Goal: Information Seeking & Learning: Learn about a topic

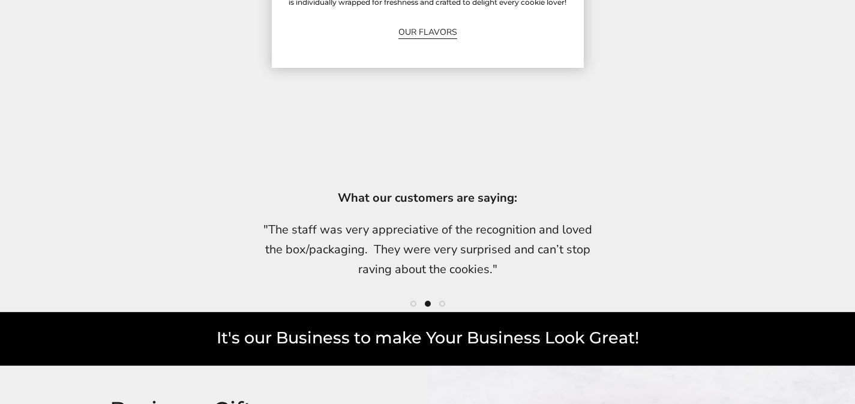
scroll to position [2760, 0]
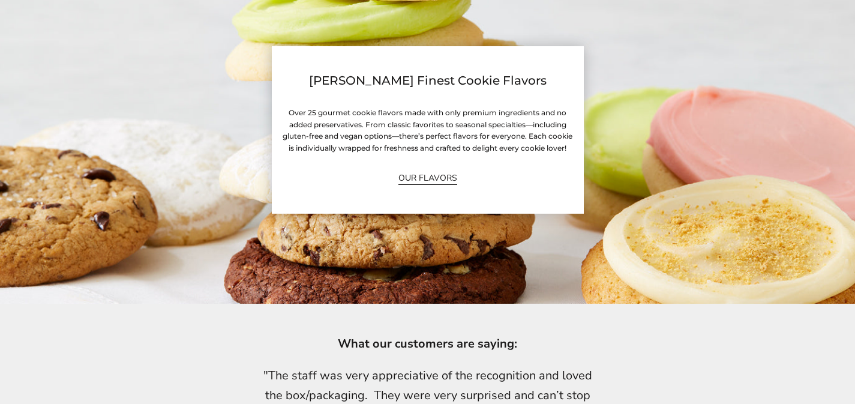
click at [429, 181] on link "OUR FLAVORS" at bounding box center [427, 178] width 59 height 14
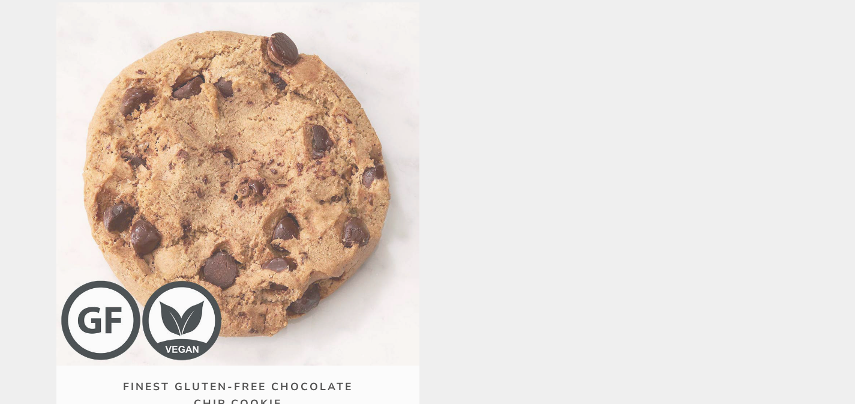
scroll to position [9918, 0]
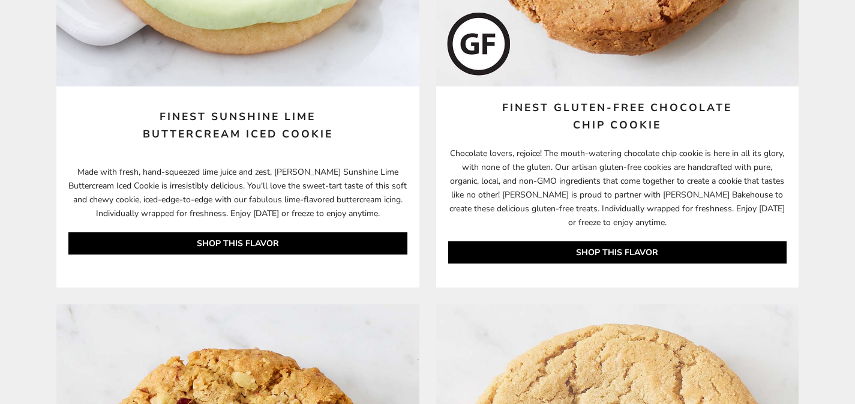
scroll to position [8652, 0]
